Goal: Register for event/course

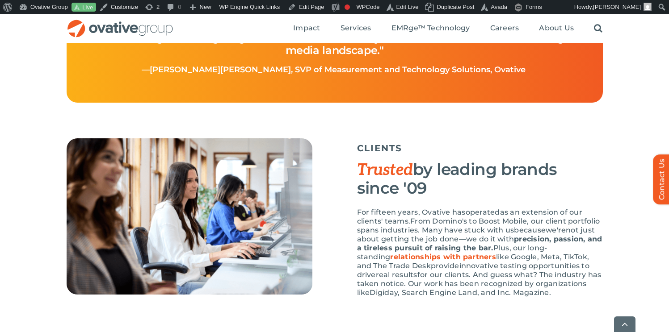
click at [413, 205] on div "CLIENTS Trusted by leading brands since '09 For fifteen years, Ovative has oper…" at bounding box center [480, 223] width 246 height 168
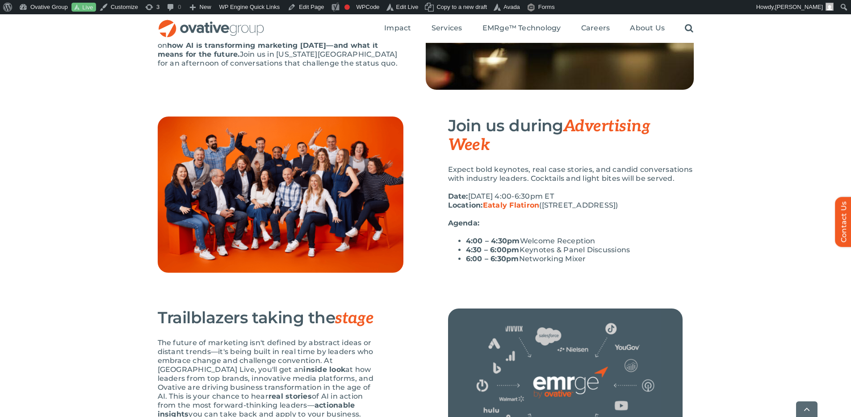
scroll to position [168, 0]
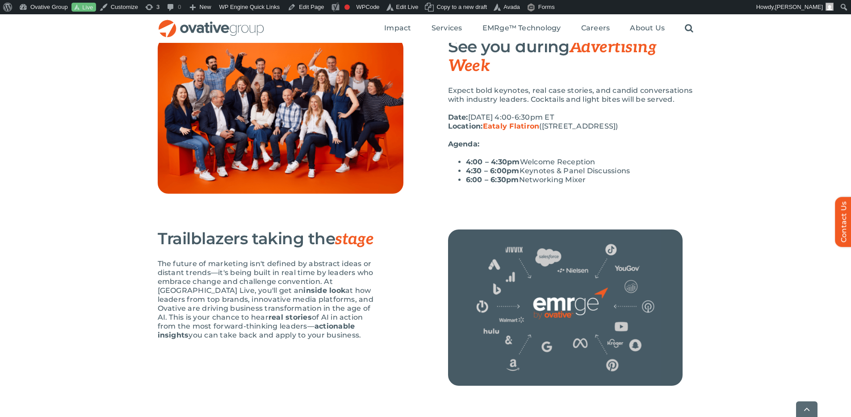
scroll to position [251, 0]
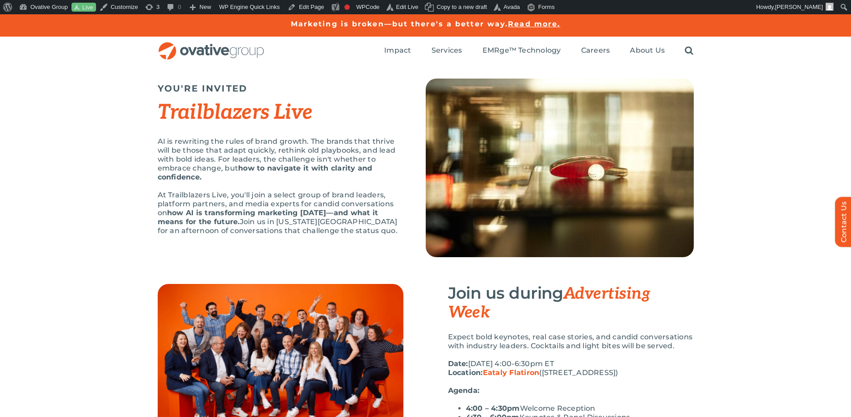
click at [367, 204] on p "At Trailblazers Live, you'll join a select group of brand leaders, platform par…" at bounding box center [281, 213] width 246 height 45
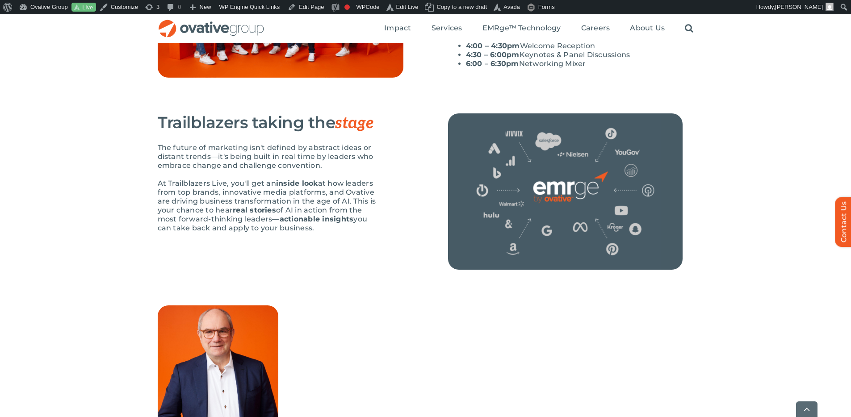
scroll to position [363, 0]
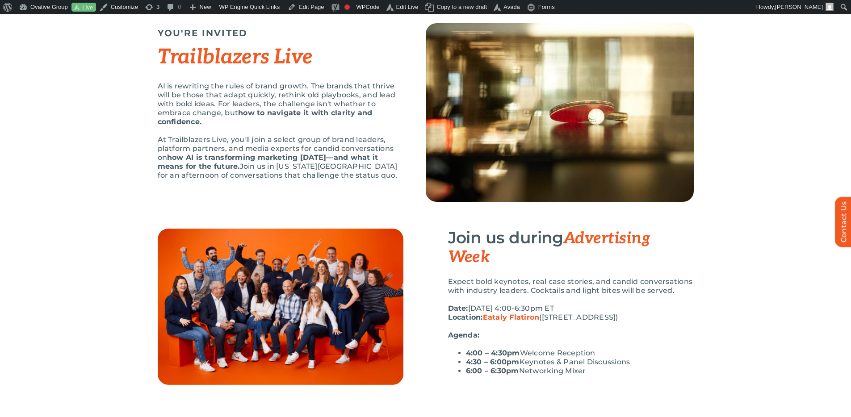
scroll to position [63, 0]
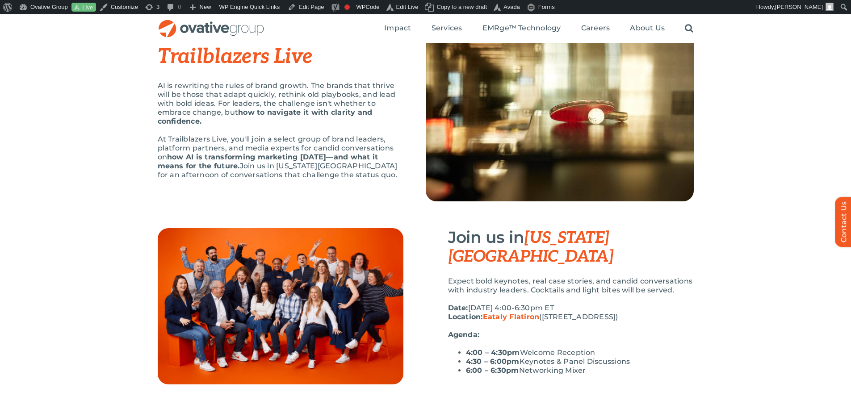
scroll to position [55, 0]
click at [652, 277] on p "Expect bold keynotes, real case stories, and candid conversations with industry…" at bounding box center [571, 286] width 246 height 18
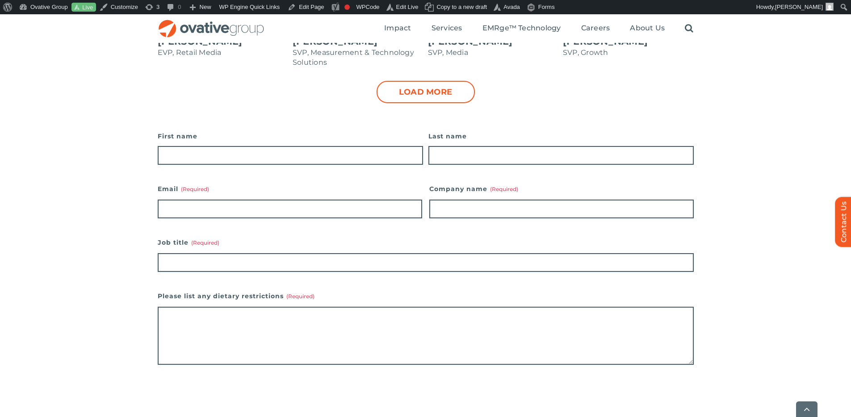
scroll to position [938, 0]
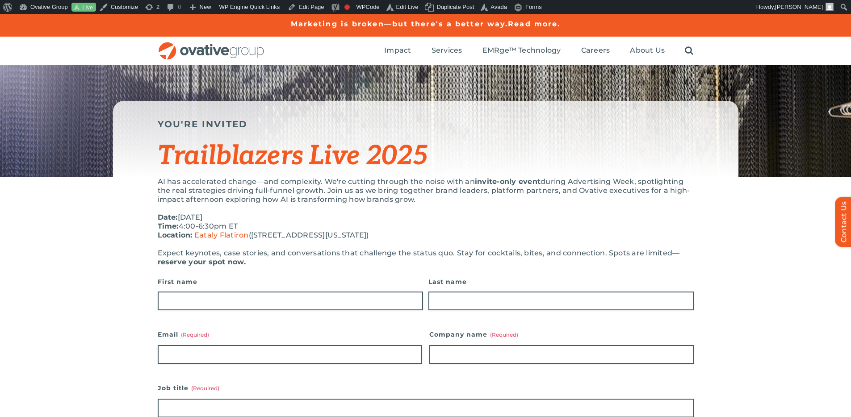
drag, startPoint x: 0, startPoint y: 0, endPoint x: 429, endPoint y: 167, distance: 460.4
click at [428, 167] on span "Trailblazers Live 2025" at bounding box center [293, 156] width 270 height 32
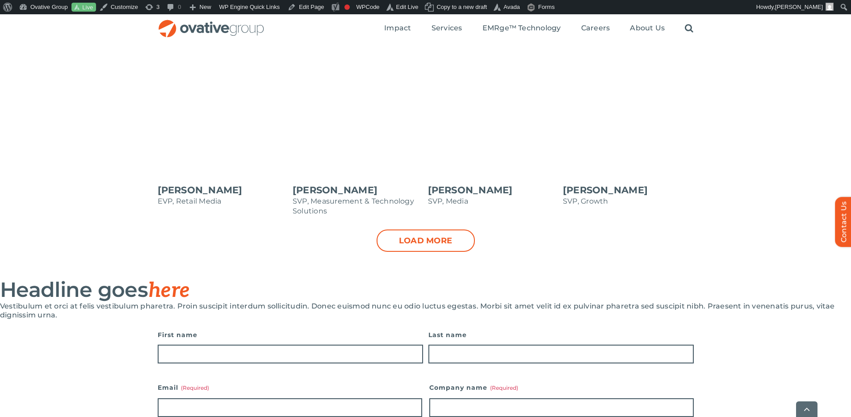
scroll to position [784, 0]
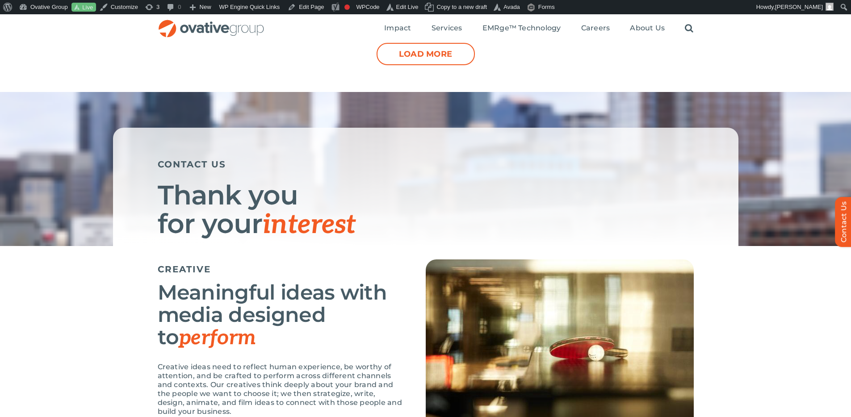
scroll to position [930, 0]
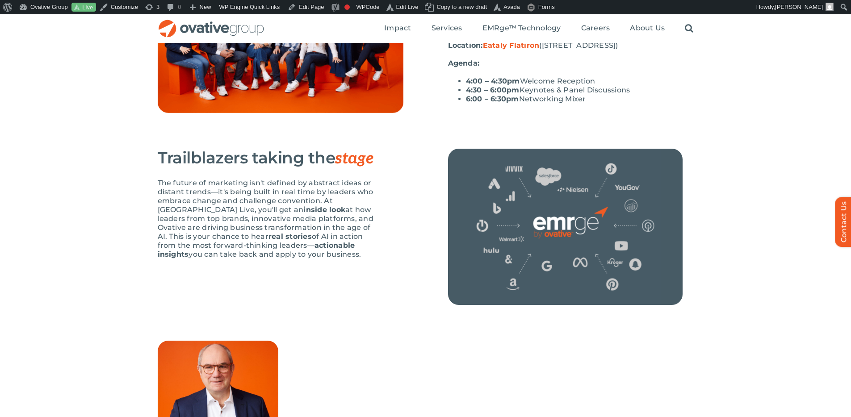
scroll to position [298, 0]
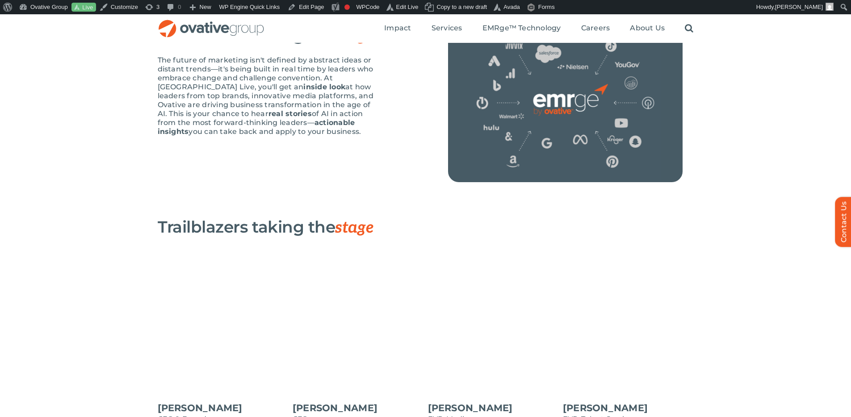
scroll to position [439, 0]
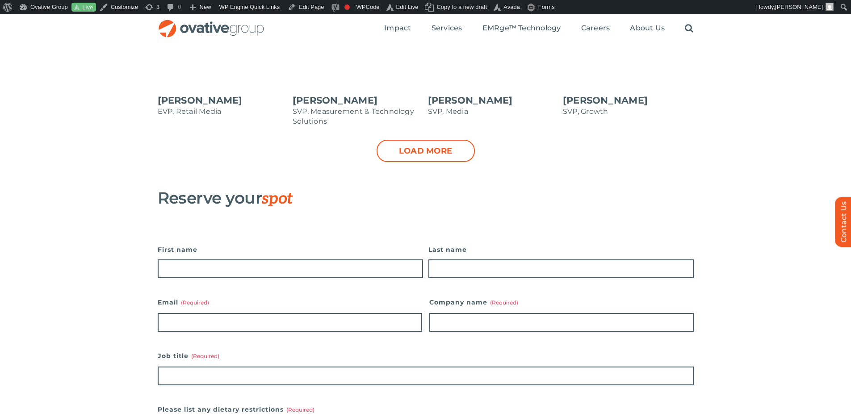
scroll to position [871, 0]
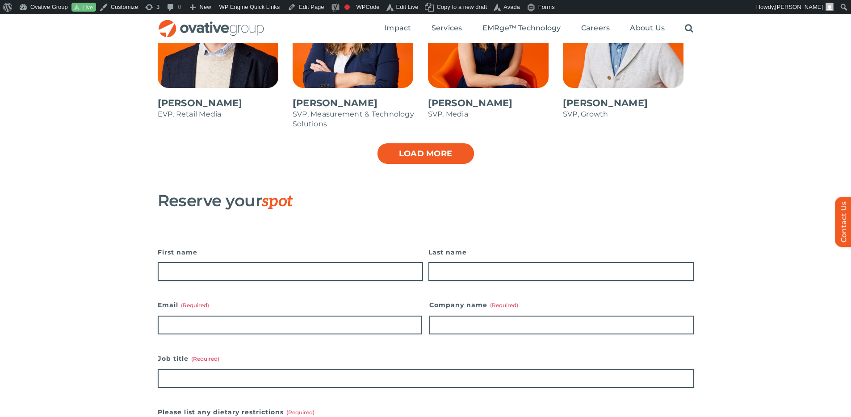
click at [413, 157] on link "Load more" at bounding box center [426, 154] width 98 height 22
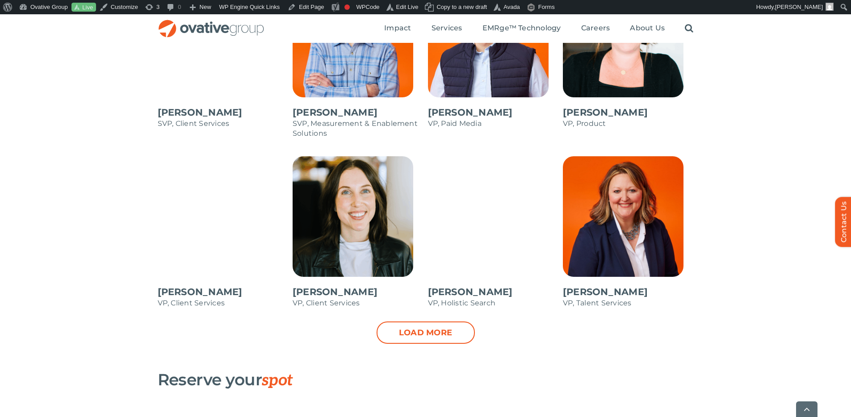
scroll to position [1117, 0]
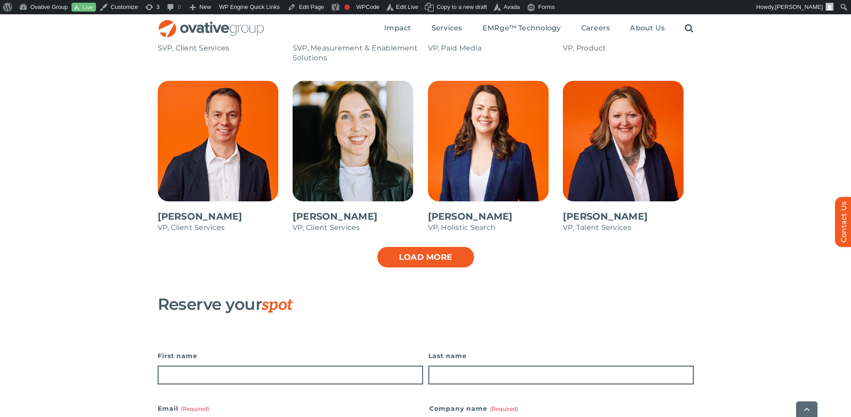
click at [441, 261] on link "Load more" at bounding box center [426, 257] width 98 height 22
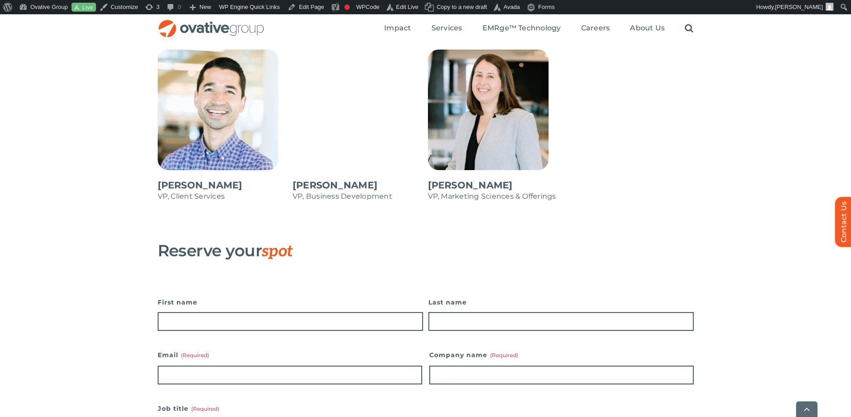
scroll to position [1362, 0]
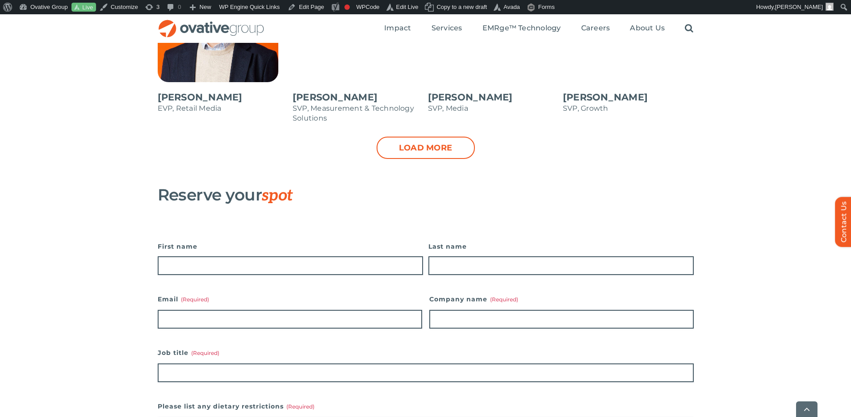
scroll to position [893, 0]
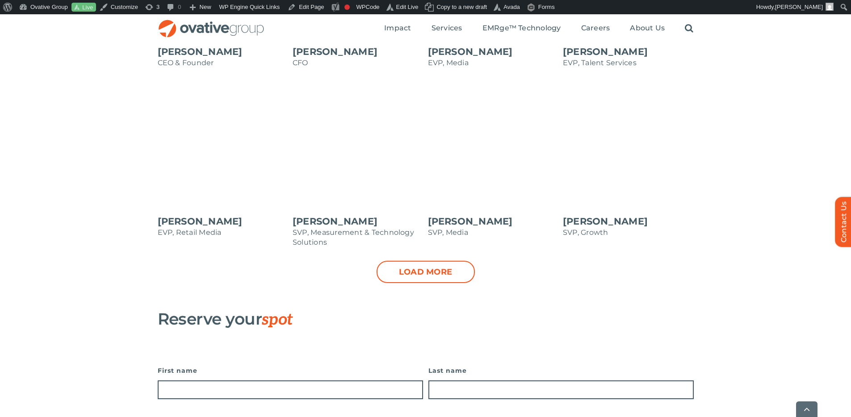
scroll to position [844, 0]
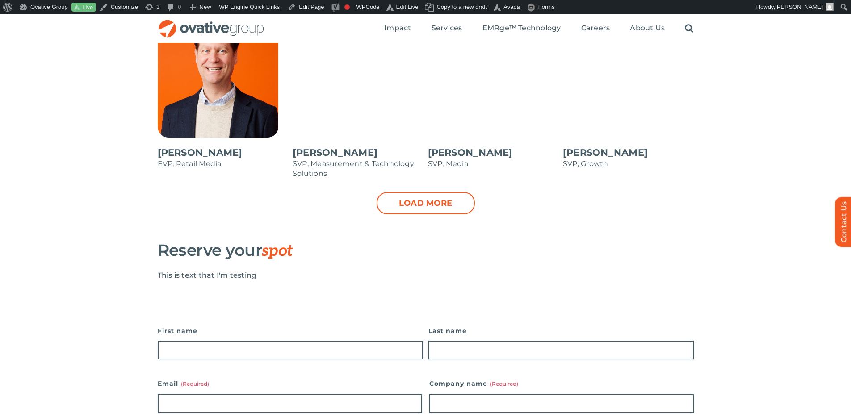
scroll to position [821, 0]
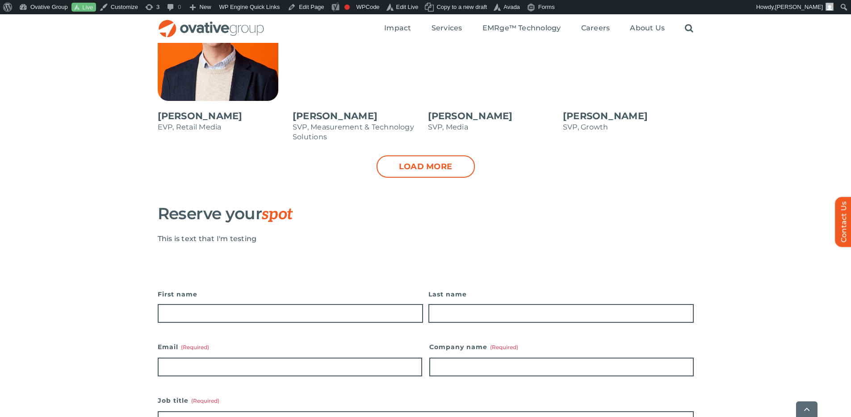
scroll to position [924, 0]
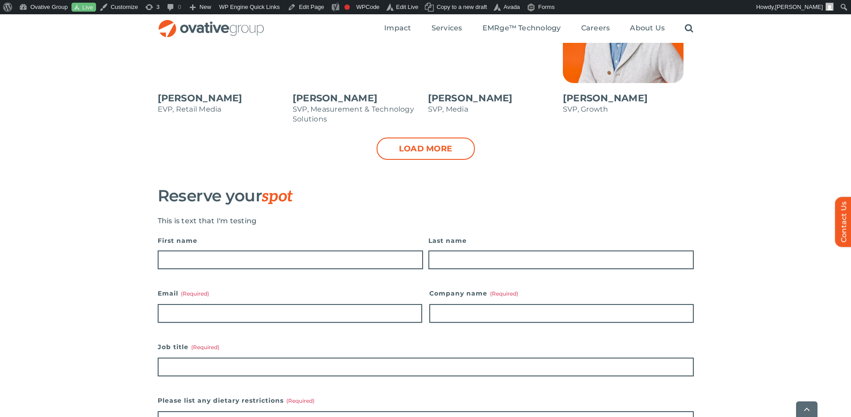
scroll to position [955, 0]
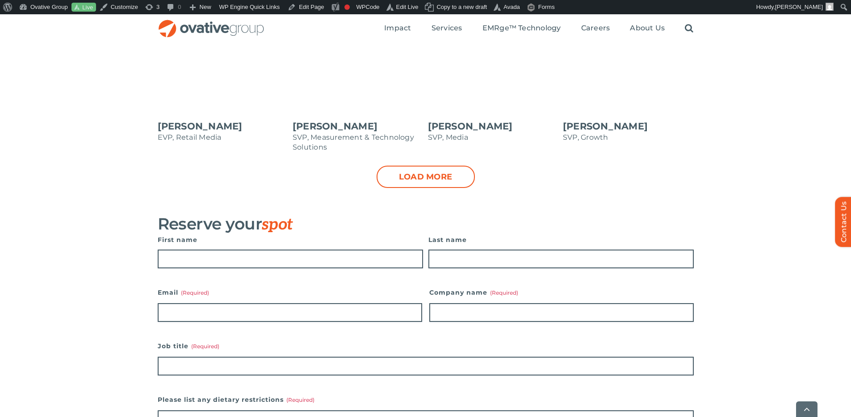
scroll to position [912, 0]
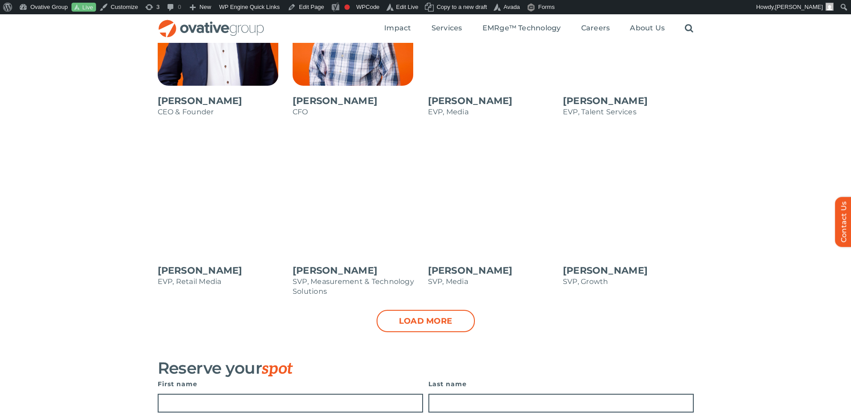
scroll to position [688, 0]
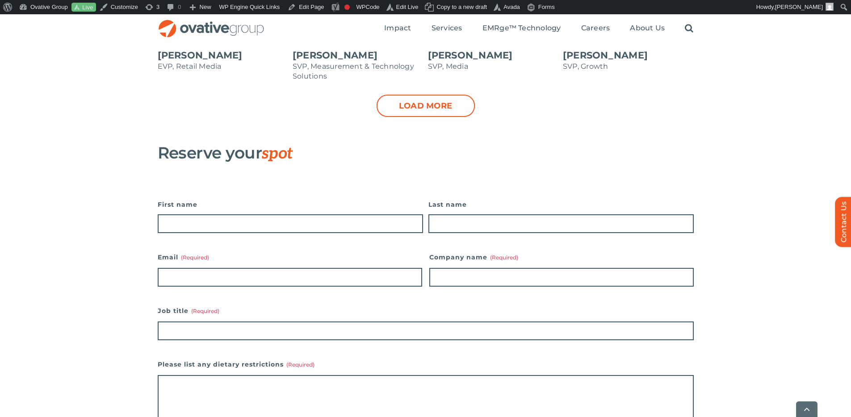
scroll to position [919, 0]
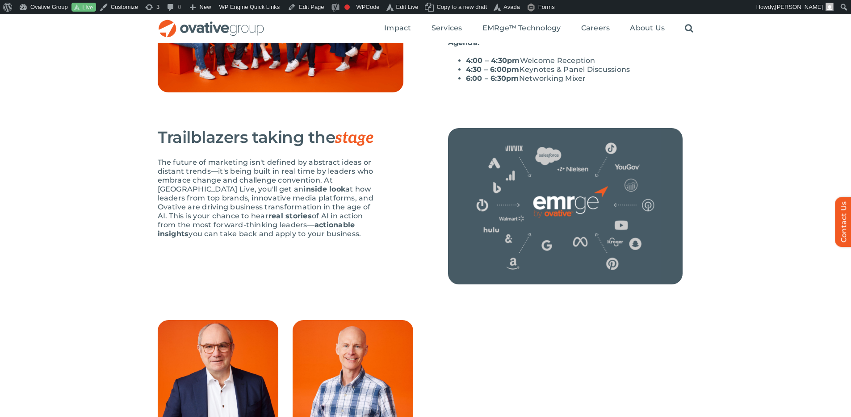
scroll to position [336, 0]
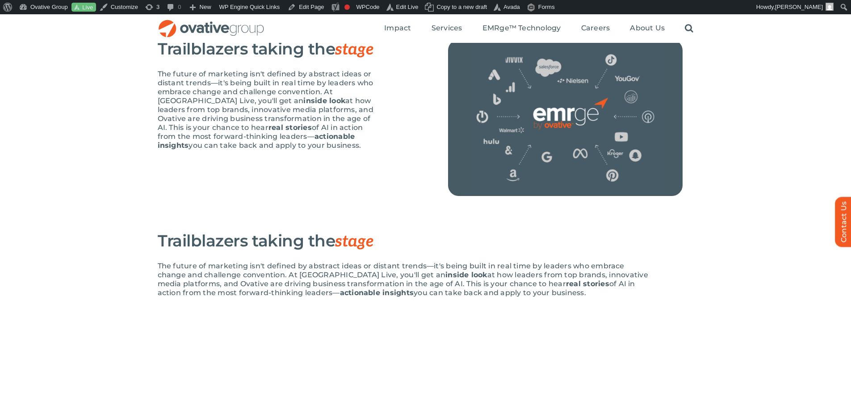
scroll to position [431, 0]
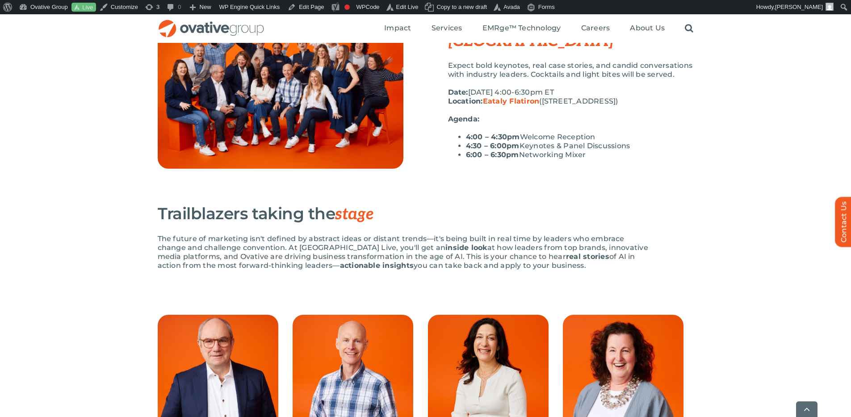
scroll to position [287, 0]
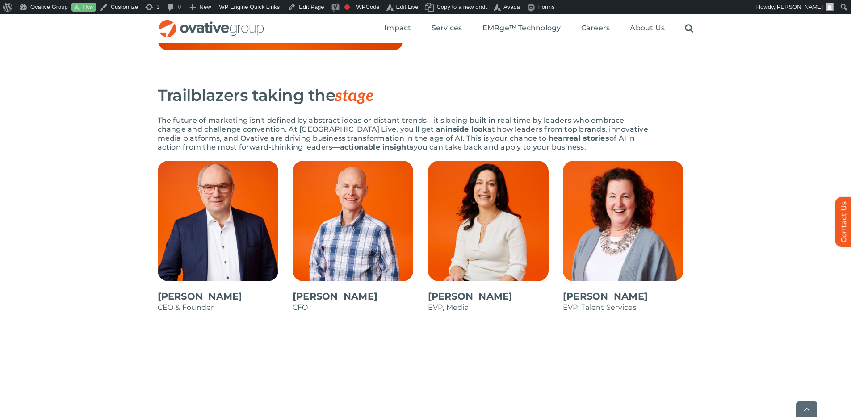
scroll to position [399, 0]
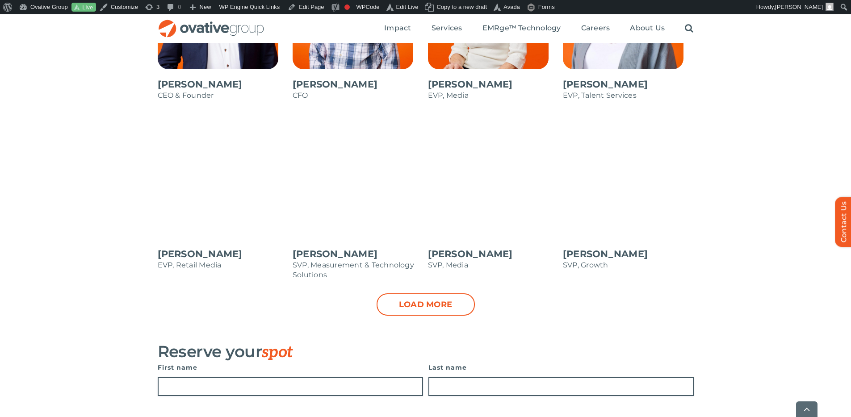
scroll to position [619, 0]
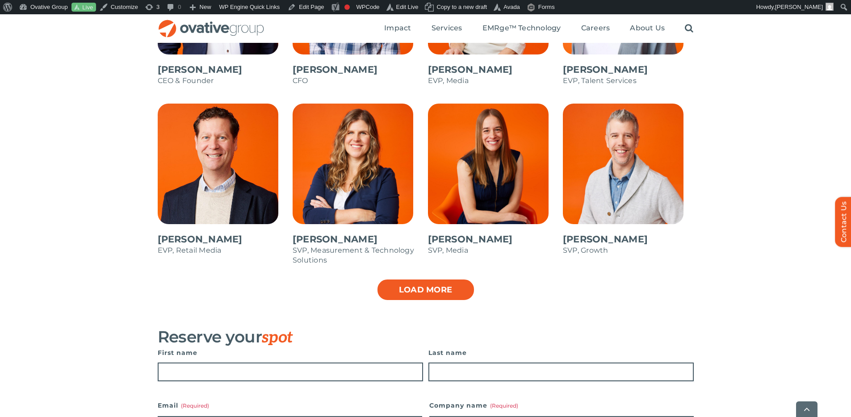
click at [429, 296] on link "Load more" at bounding box center [426, 290] width 98 height 22
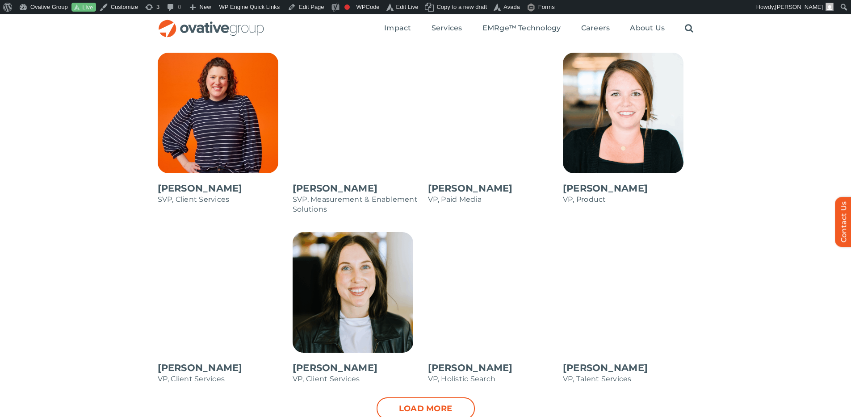
scroll to position [849, 0]
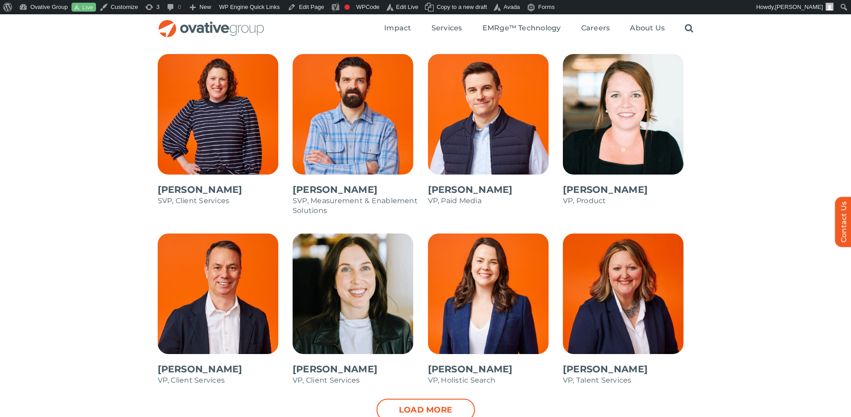
click at [484, 122] on span at bounding box center [493, 134] width 131 height 161
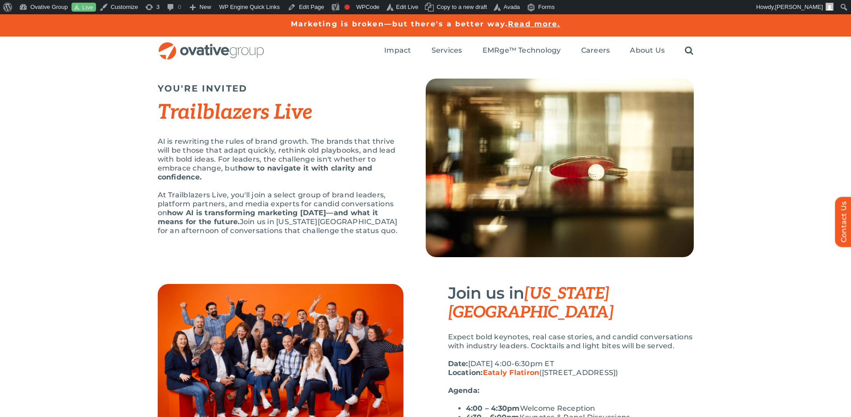
click at [729, 137] on div "YOU'RE INVITED Trailblazers Live AI is rewriting the rules of brand growth. The…" at bounding box center [425, 174] width 851 height 219
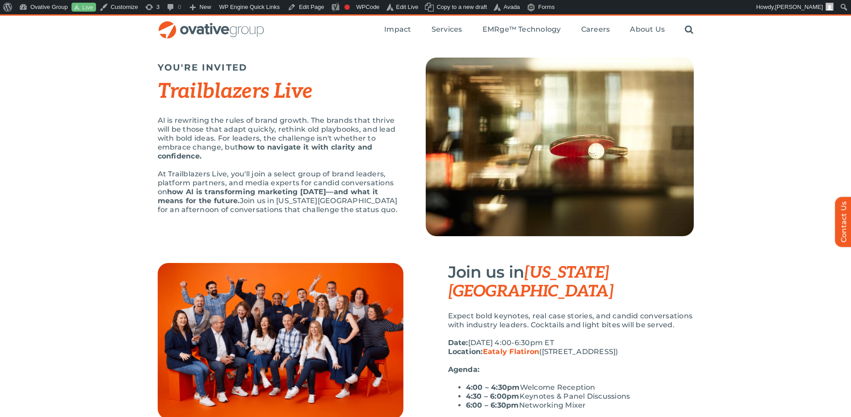
scroll to position [5, 0]
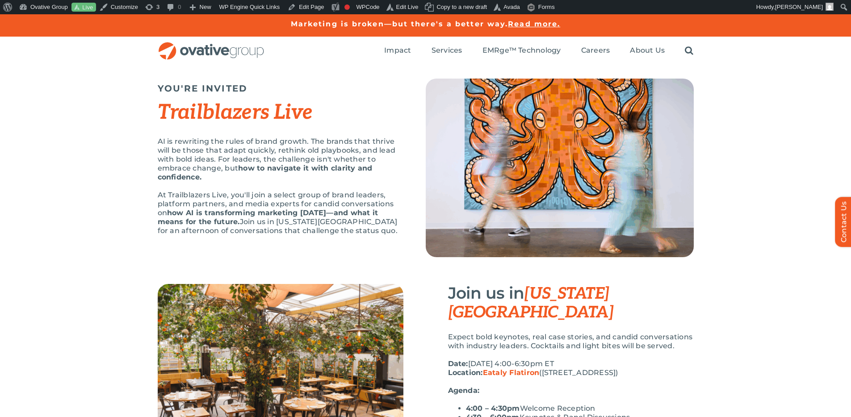
click at [751, 175] on div "YOU'RE INVITED Trailblazers Live AI is rewriting the rules of brand growth. The…" at bounding box center [425, 174] width 851 height 219
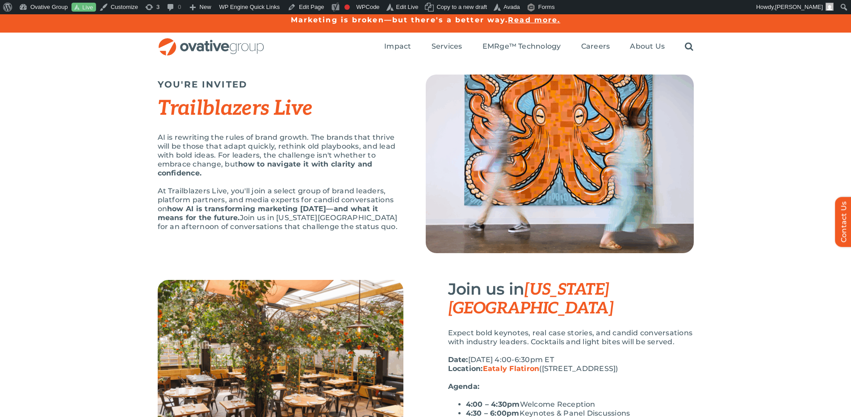
scroll to position [4, 0]
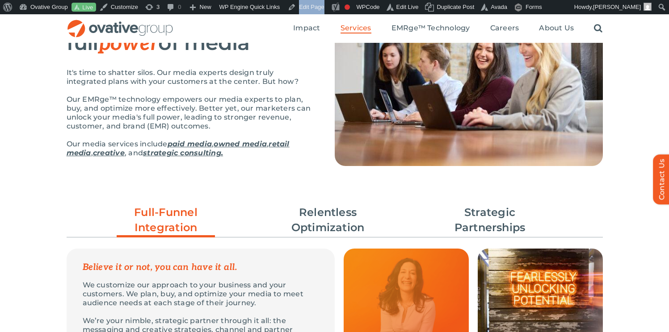
scroll to position [141, 0]
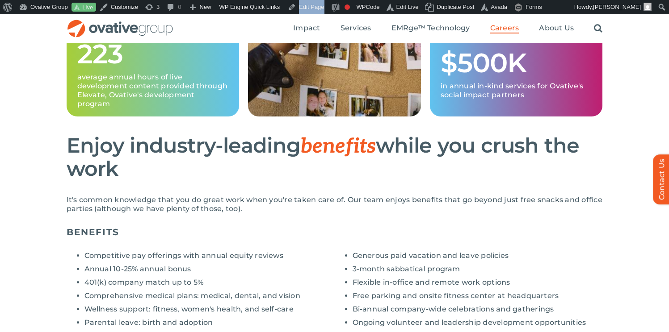
scroll to position [570, 0]
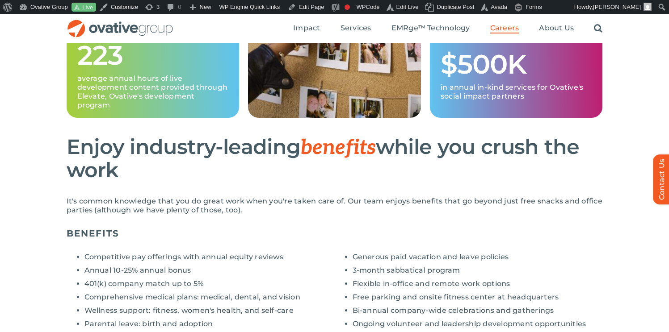
click at [300, 155] on h2 "Enjoy industry-leading benefits while you crush the work" at bounding box center [335, 159] width 536 height 46
click at [262, 138] on h2 "Enjoy industry-leading benefits while you crush the work" at bounding box center [335, 159] width 536 height 46
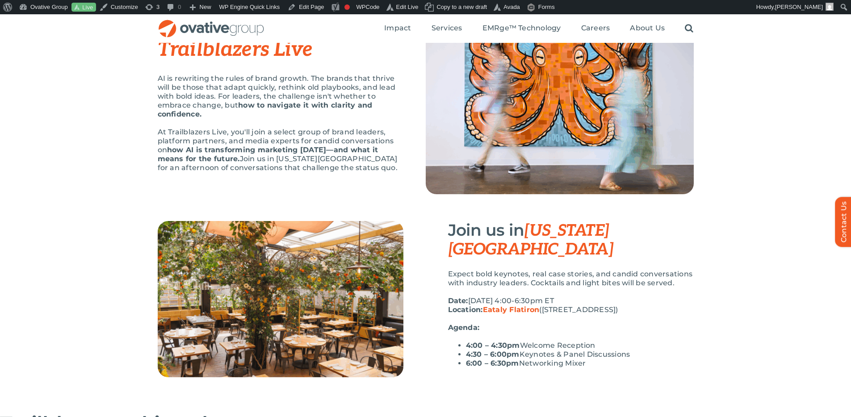
scroll to position [63, 0]
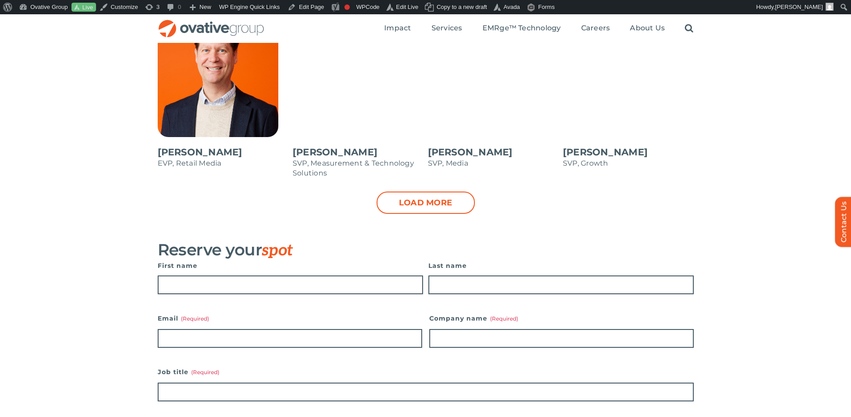
scroll to position [703, 0]
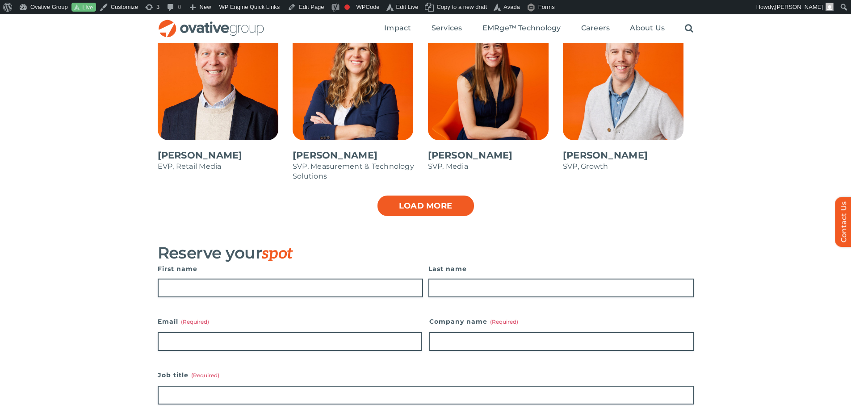
click at [465, 208] on link "Load more" at bounding box center [426, 206] width 98 height 22
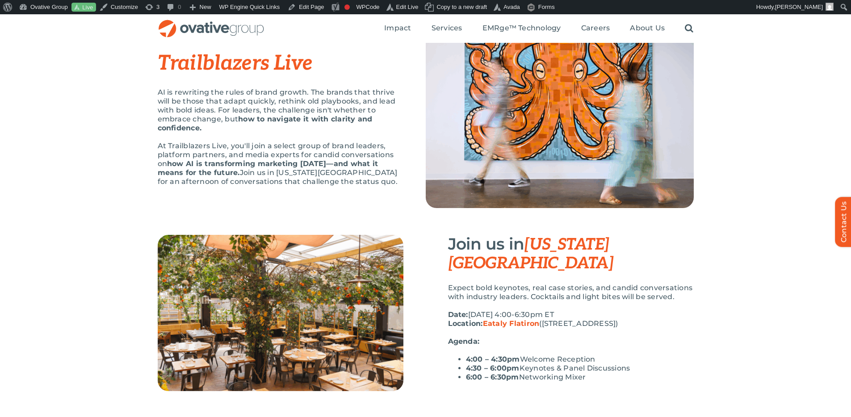
scroll to position [0, 0]
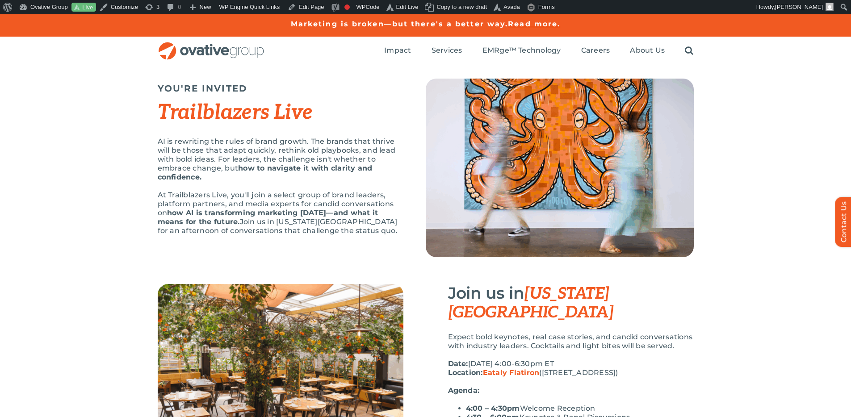
click at [768, 178] on div "YOU'RE INVITED Trailblazers Live AI is rewriting the rules of brand growth. The…" at bounding box center [425, 174] width 851 height 219
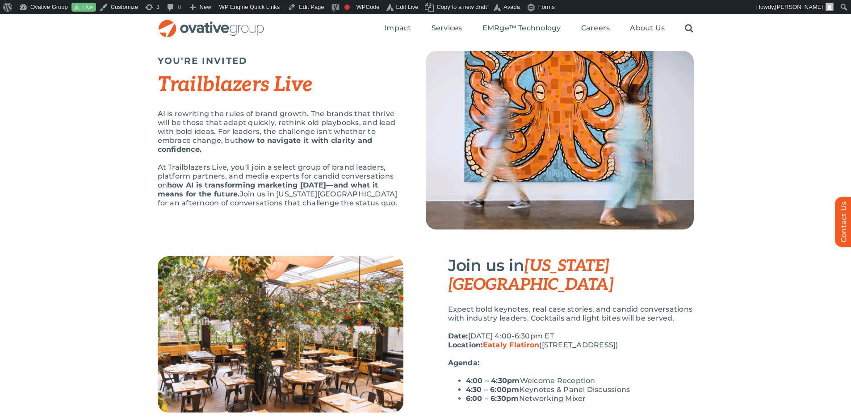
scroll to position [27, 0]
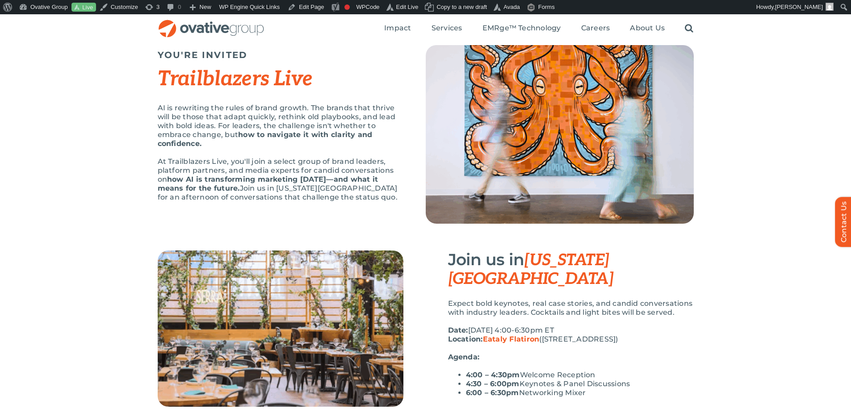
scroll to position [32, 0]
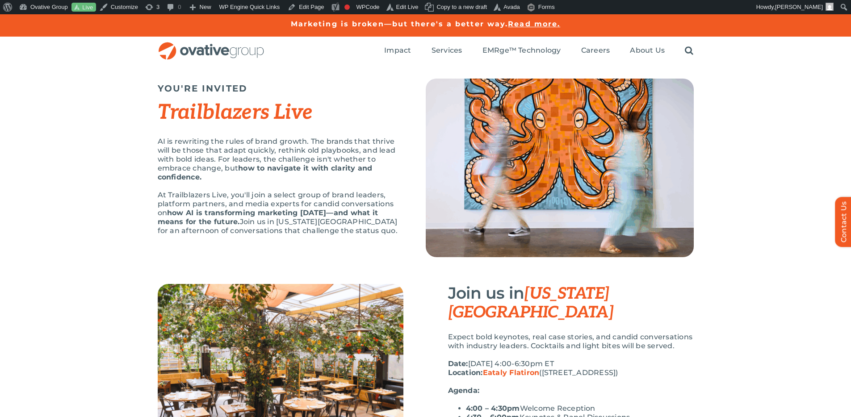
click at [758, 162] on div "YOU'RE INVITED Trailblazers Live AI is rewriting the rules of brand growth. The…" at bounding box center [425, 174] width 851 height 219
click at [754, 212] on div "YOU'RE INVITED Trailblazers Live AI is rewriting the rules of brand growth. The…" at bounding box center [425, 174] width 851 height 219
click at [385, 122] on h2 "Trailblazers Live" at bounding box center [281, 112] width 246 height 23
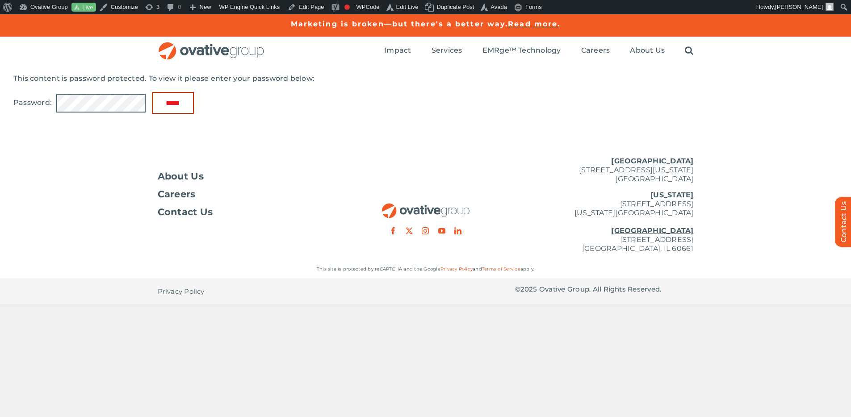
click at [168, 113] on input "*****" at bounding box center [173, 103] width 42 height 22
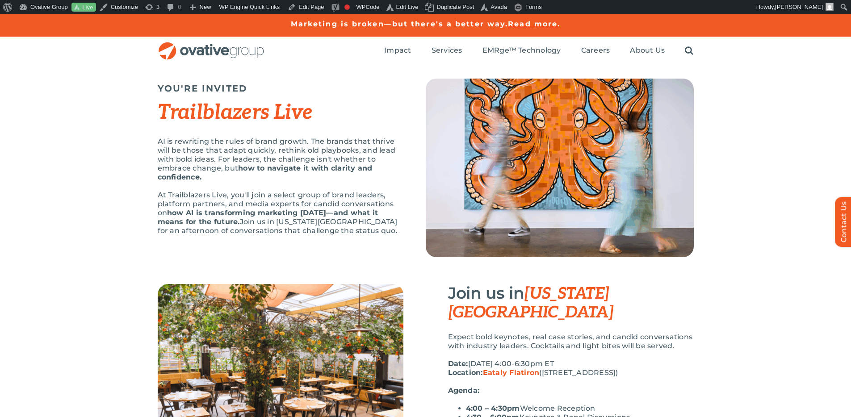
click at [781, 156] on div "YOU'RE INVITED Trailblazers Live AI is rewriting the rules of brand growth. The…" at bounding box center [425, 174] width 851 height 219
